Goal: Task Accomplishment & Management: Complete application form

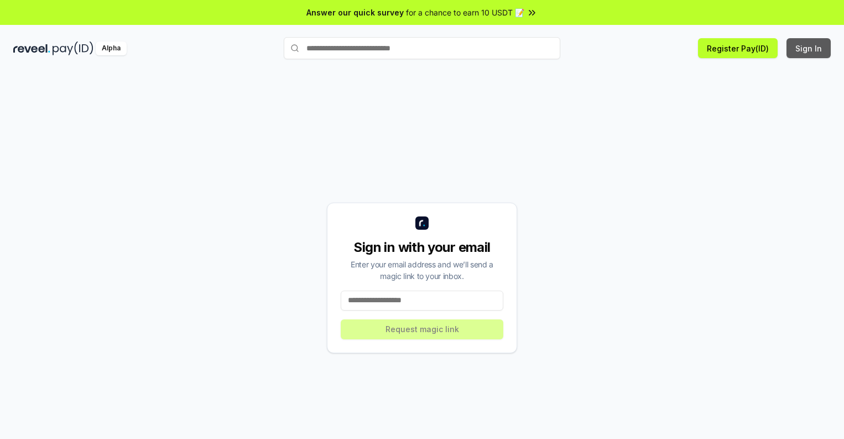
click at [809, 48] on button "Sign In" at bounding box center [808, 48] width 44 height 20
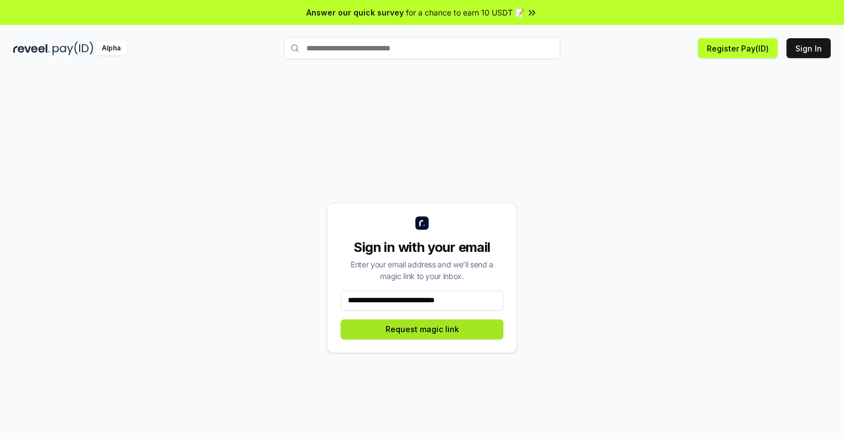
type input "**********"
click at [422, 328] on button "Request magic link" at bounding box center [422, 329] width 163 height 20
